Goal: Check status: Check status

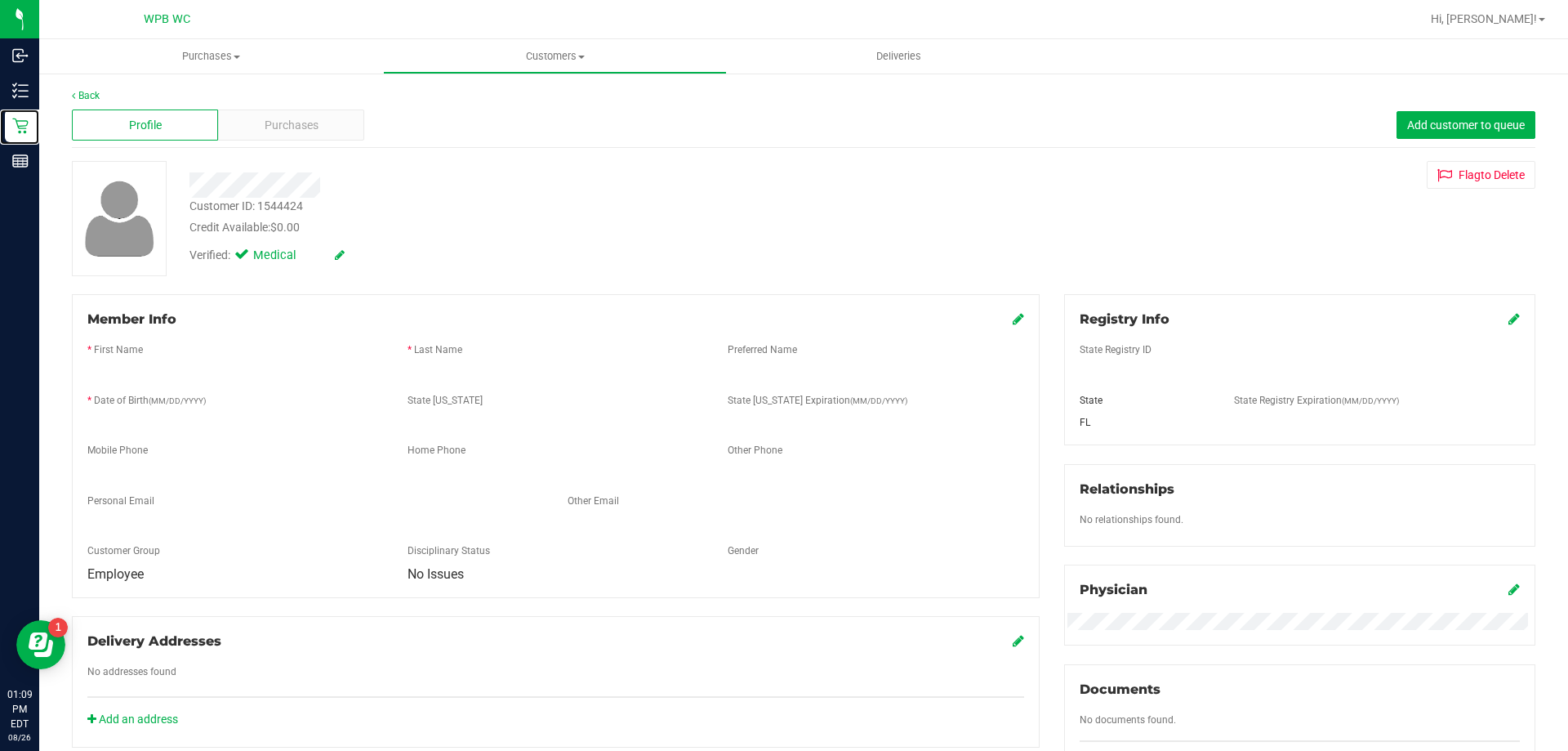
click at [0, 0] on p "Retail" at bounding box center [0, 0] width 0 height 0
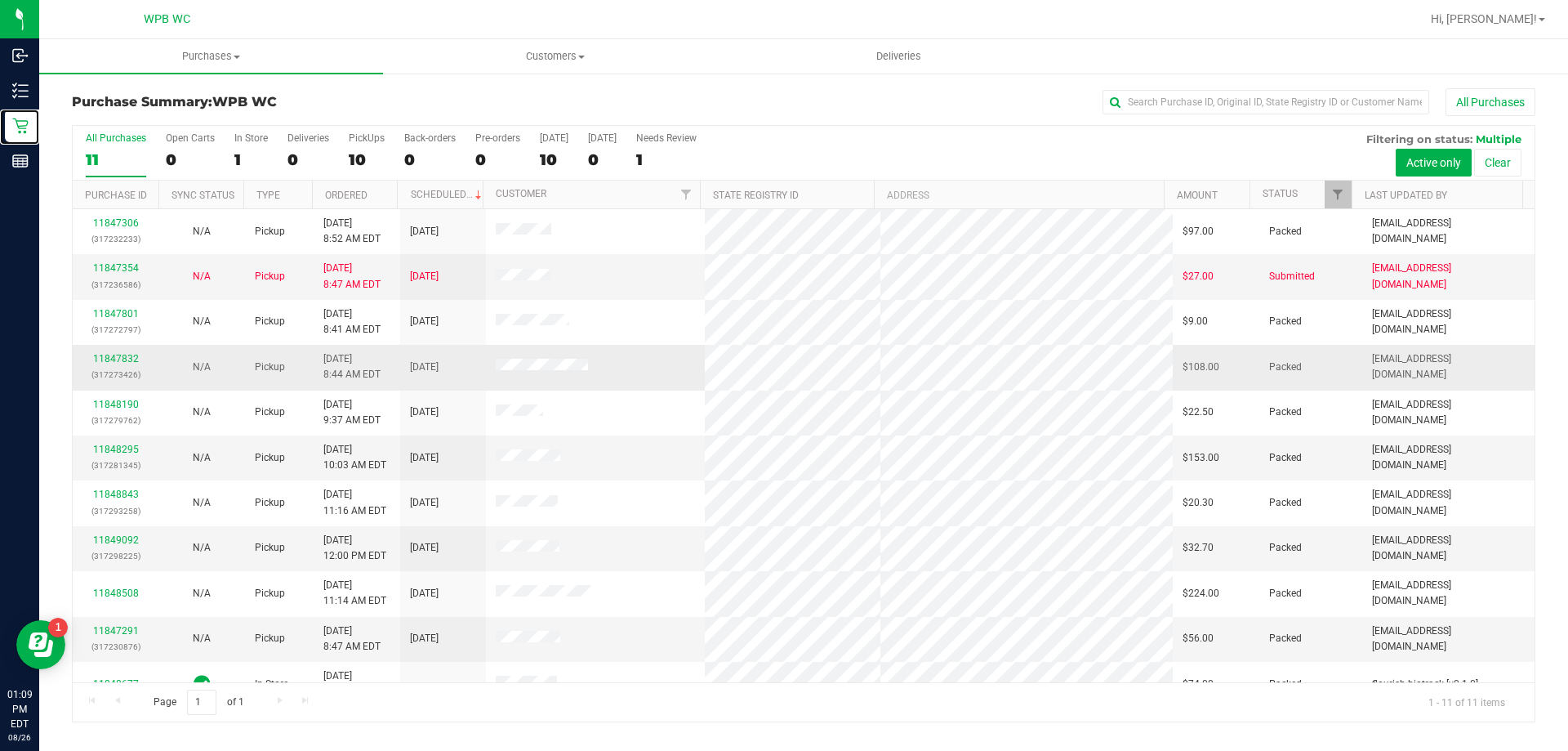
scroll to position [24, 0]
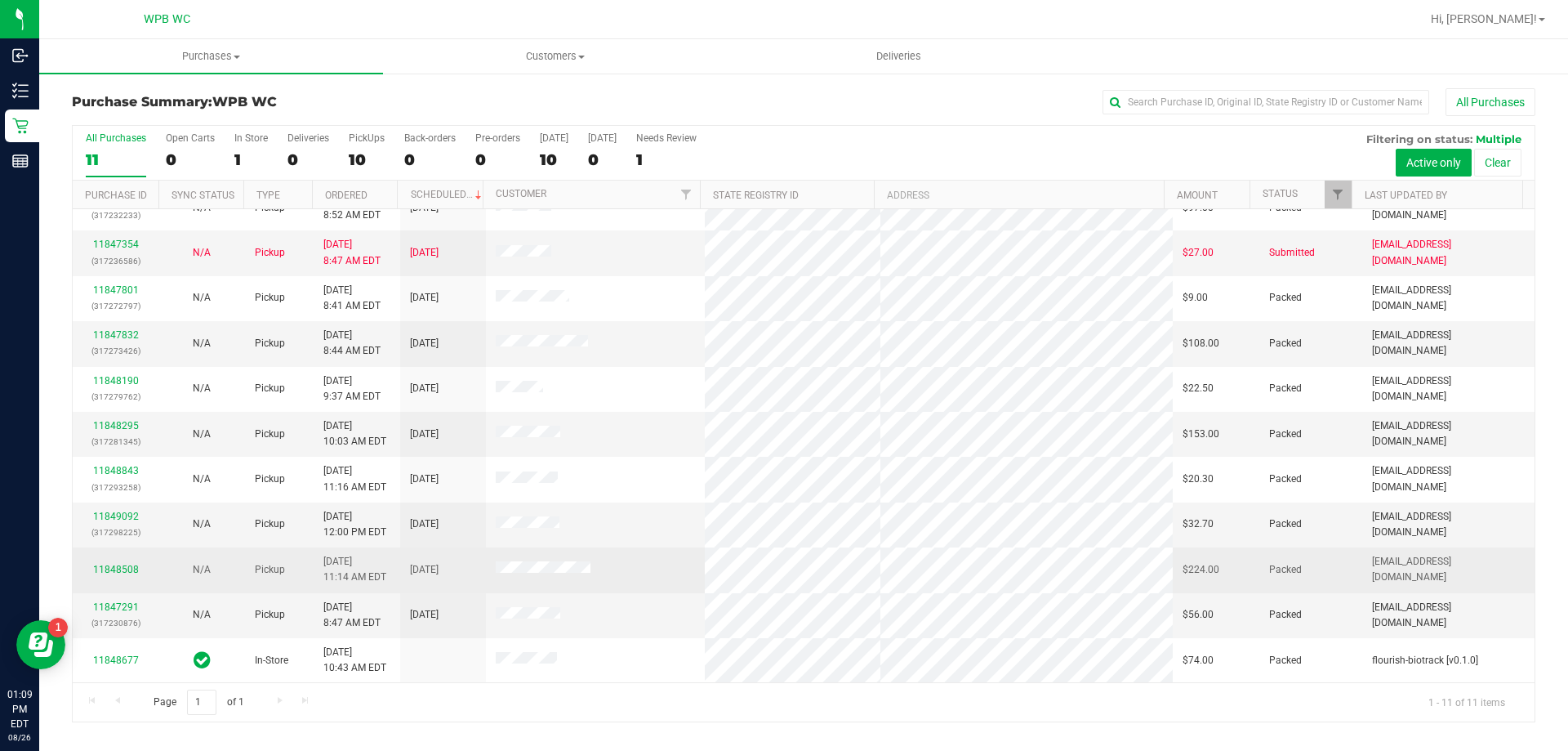
click at [117, 561] on td "11848508" at bounding box center [115, 569] width 86 height 45
click at [117, 568] on link "11848508" at bounding box center [116, 569] width 46 height 11
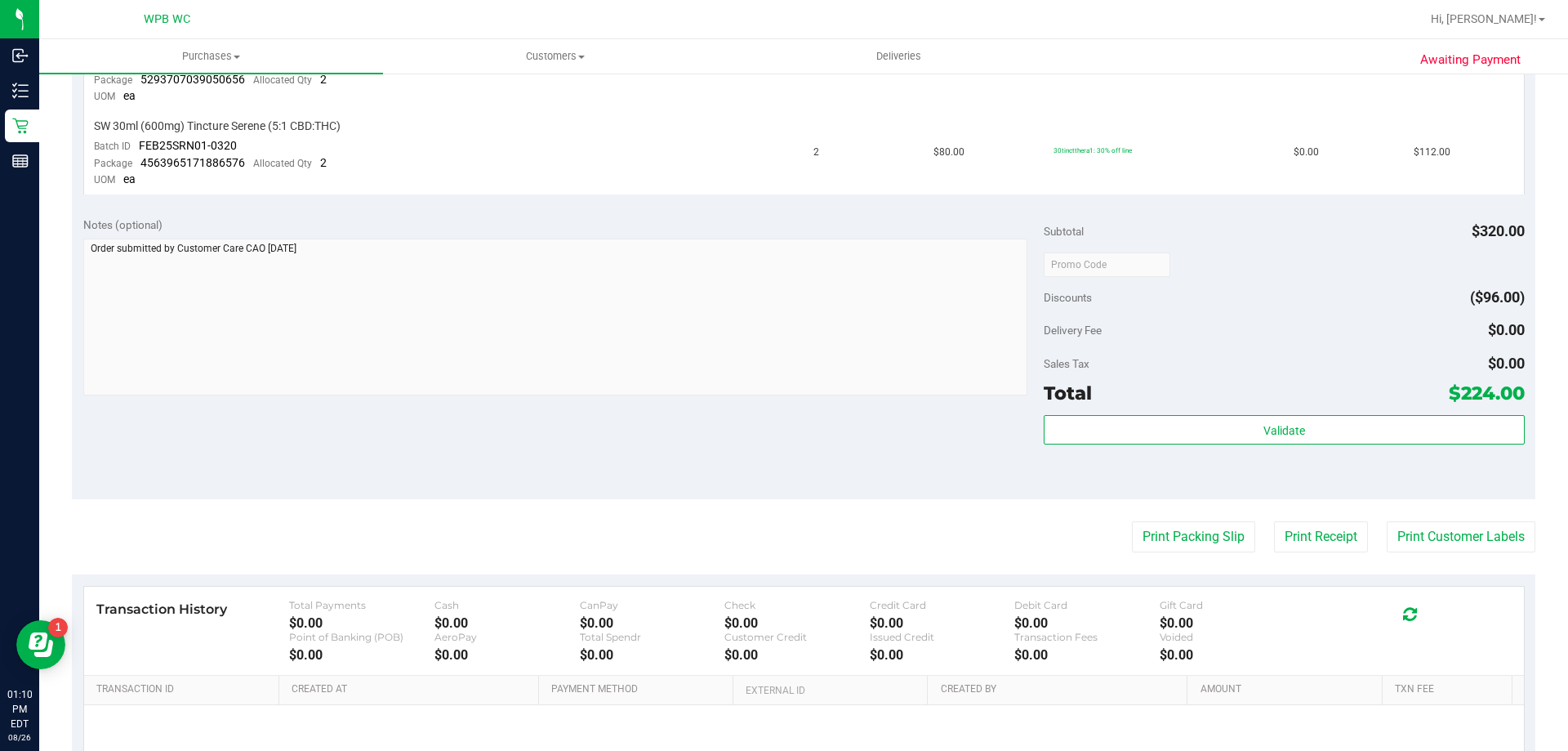
scroll to position [494, 0]
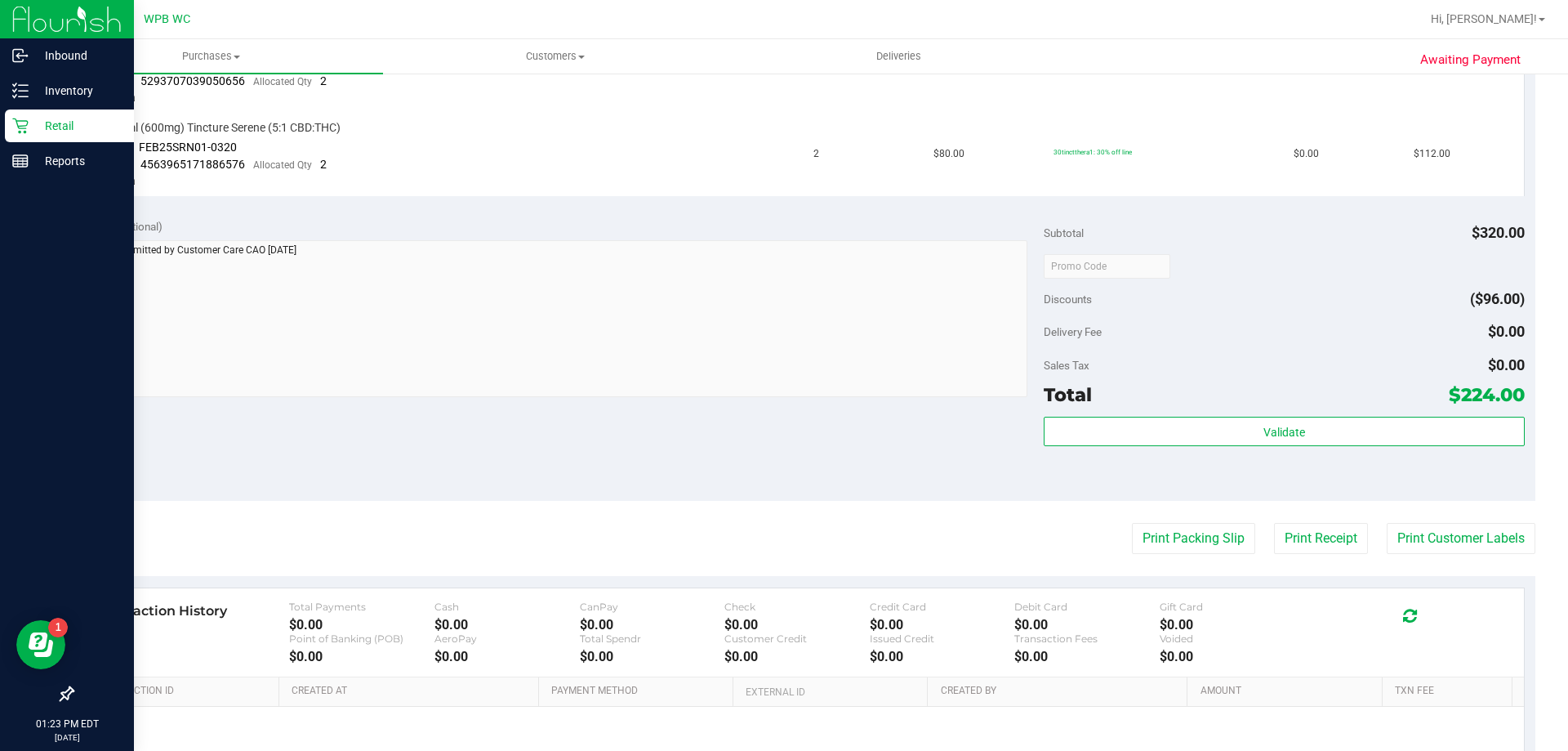
click at [24, 131] on icon at bounding box center [20, 125] width 16 height 16
